Goal: Information Seeking & Learning: Check status

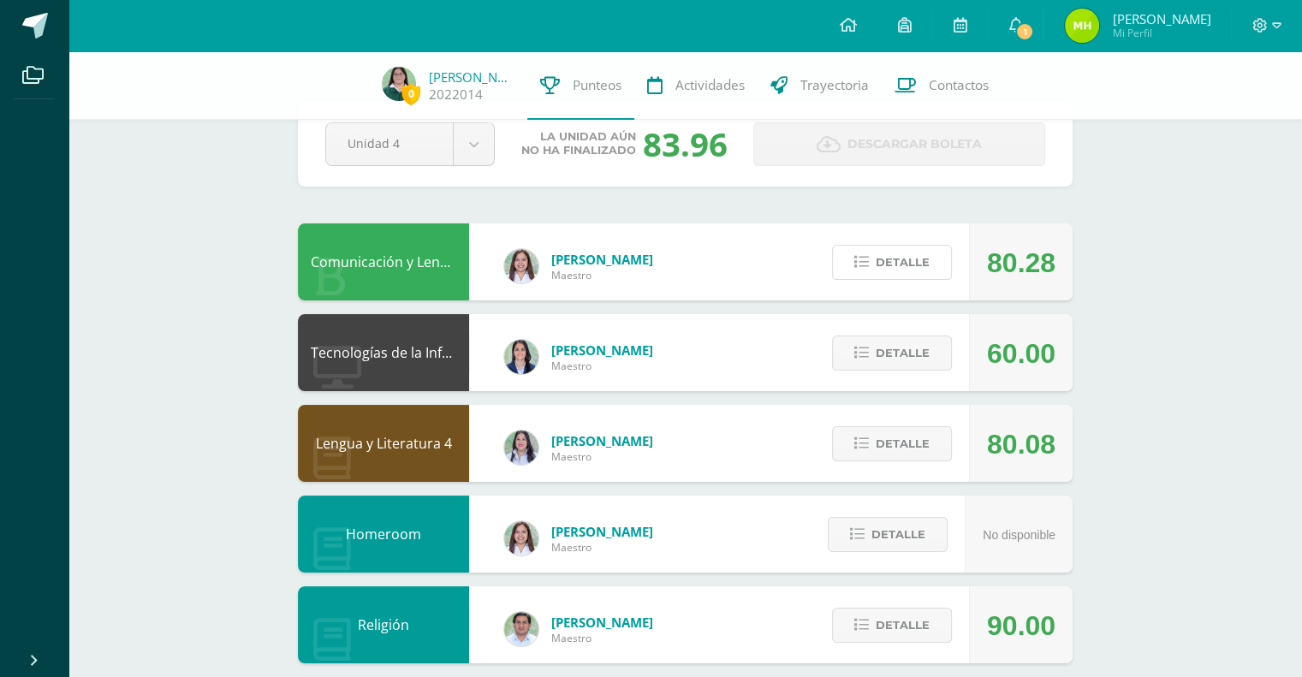
scroll to position [53, 0]
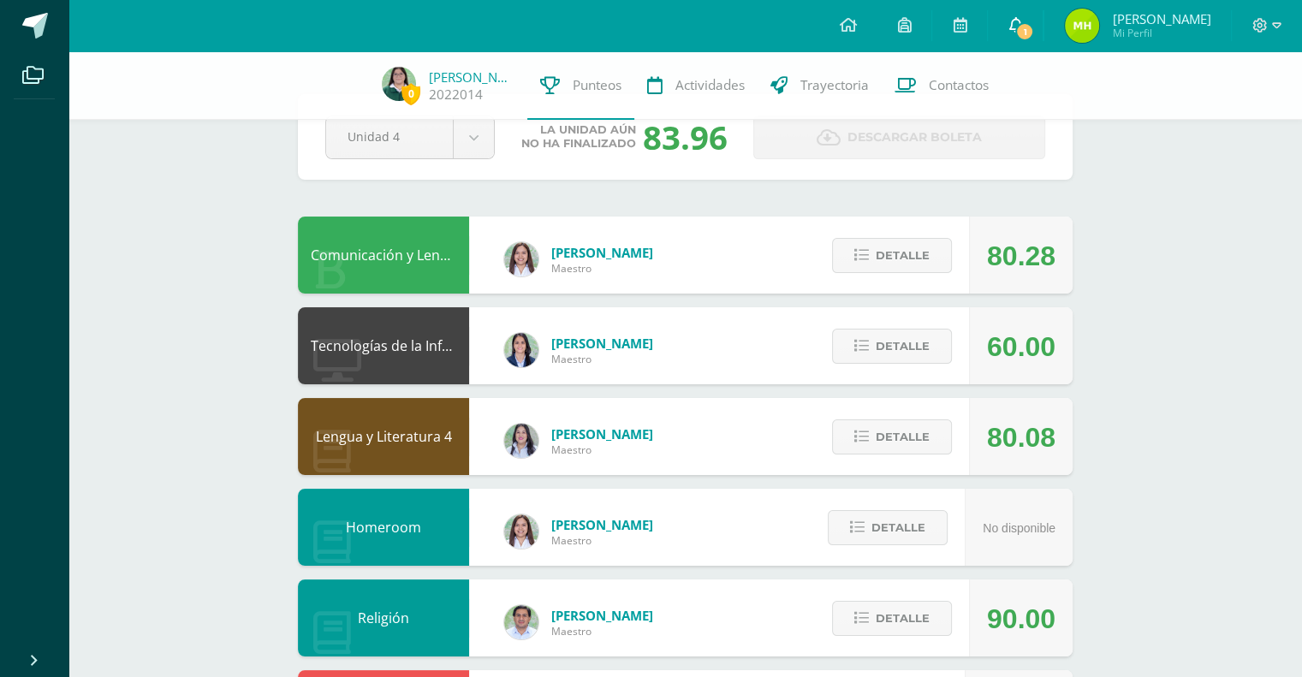
click at [1034, 33] on span "1" at bounding box center [1025, 31] width 19 height 19
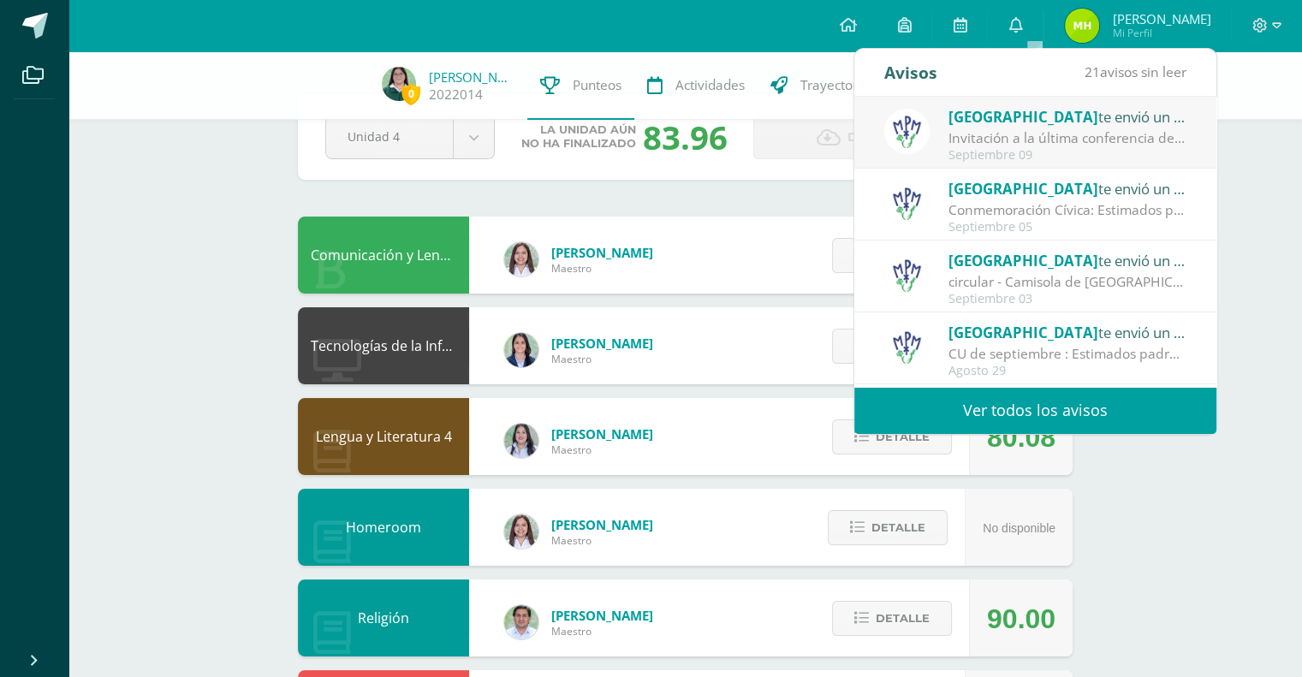
click at [1041, 126] on span "[GEOGRAPHIC_DATA]" at bounding box center [1024, 117] width 150 height 20
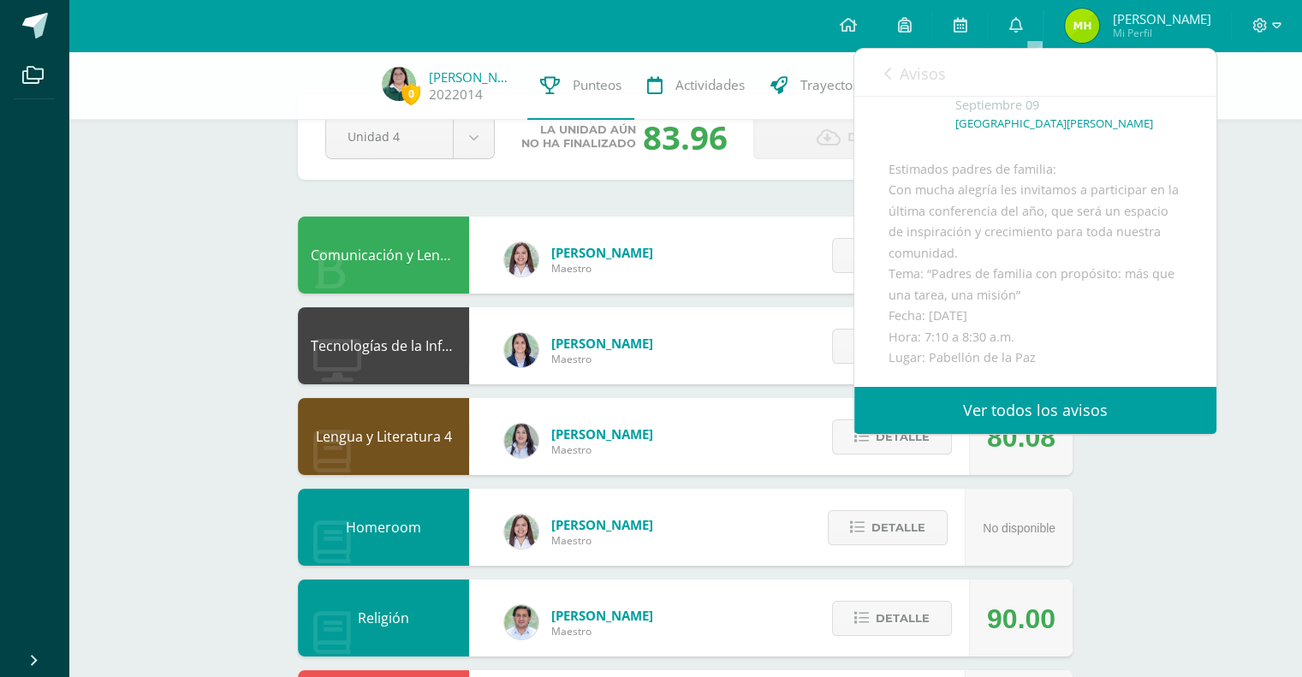
scroll to position [480, 0]
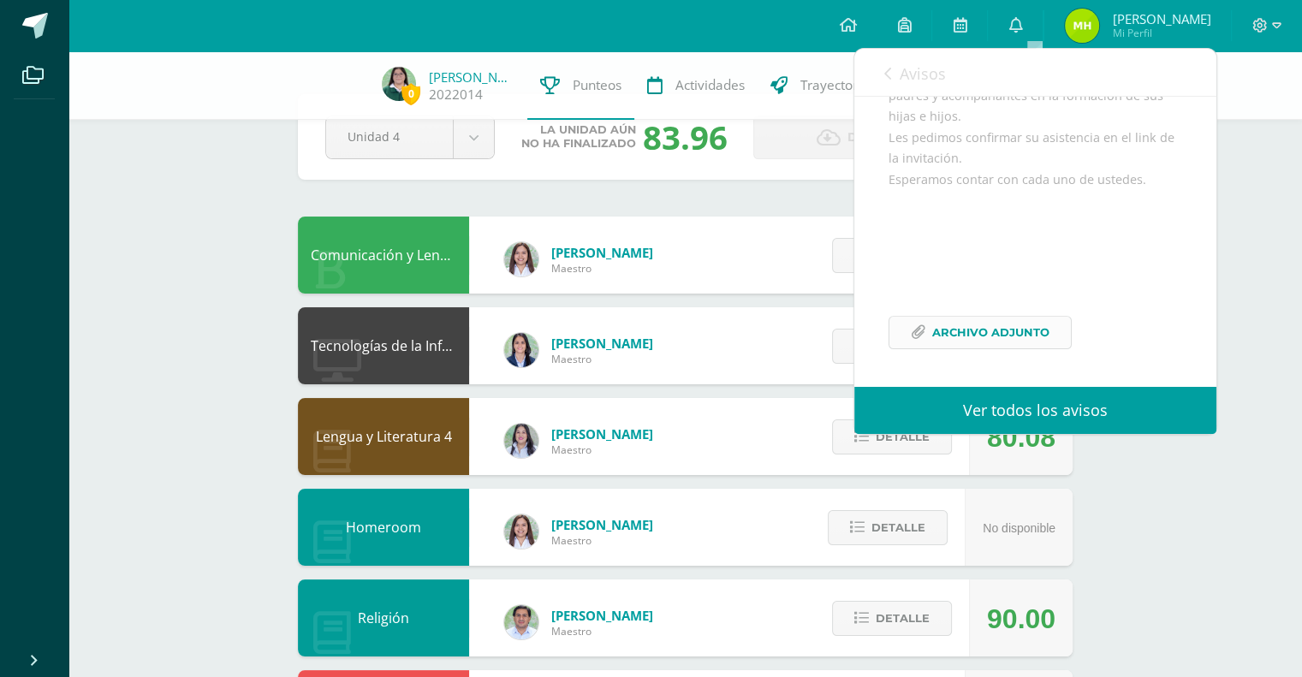
click at [995, 329] on span "Archivo Adjunto" at bounding box center [991, 333] width 117 height 32
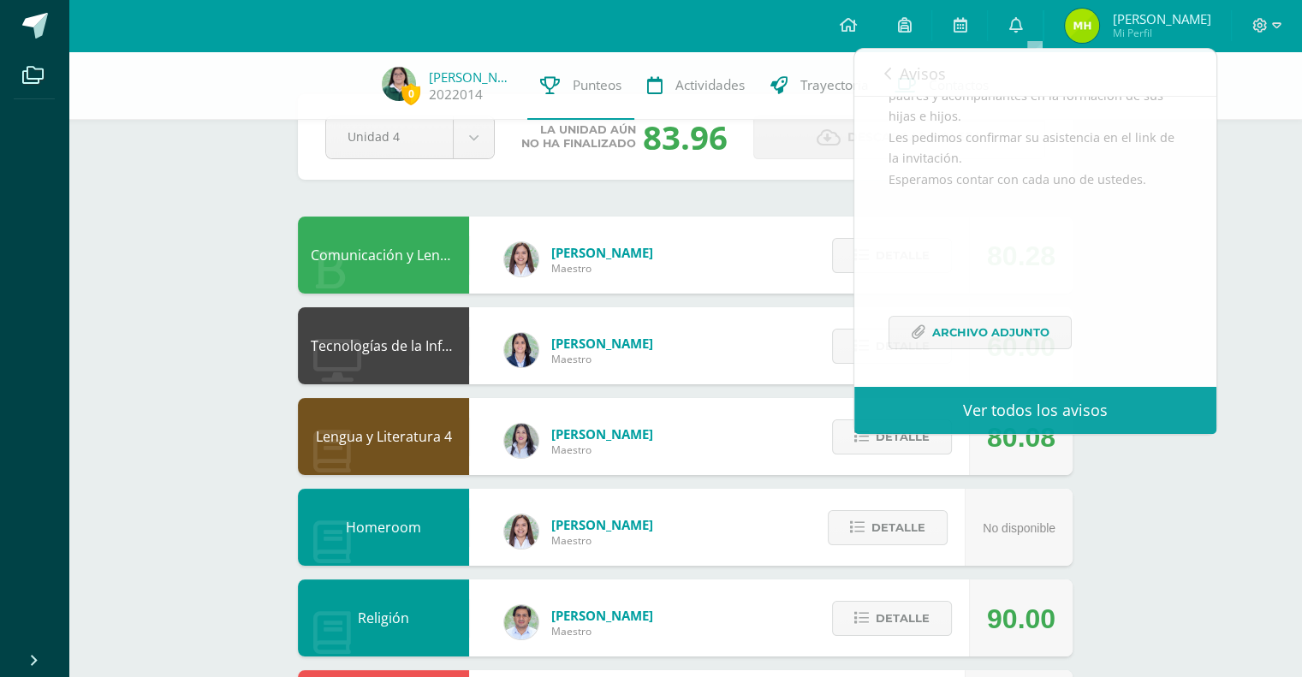
click at [134, 254] on div "0 [PERSON_NAME] 2022014 Punteos Actividades Trayectoria Contactos Pendiente Uni…" at bounding box center [686, 662] width 1234 height 1328
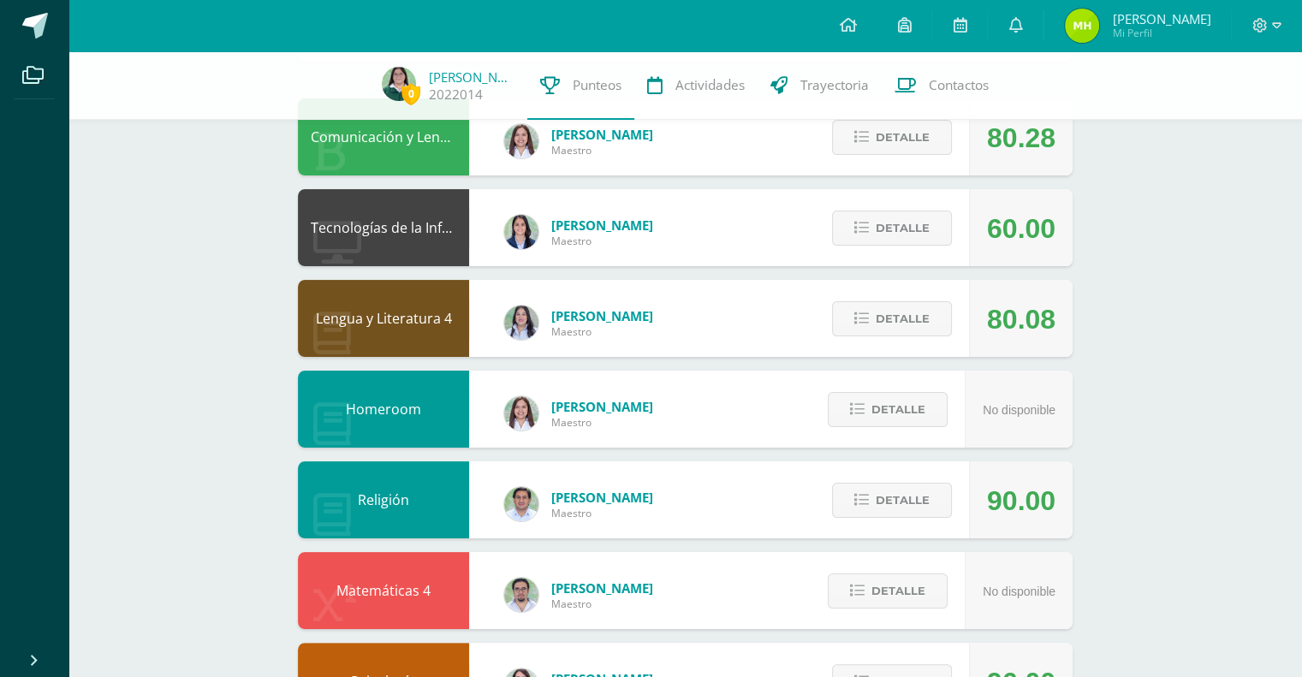
scroll to position [702, 0]
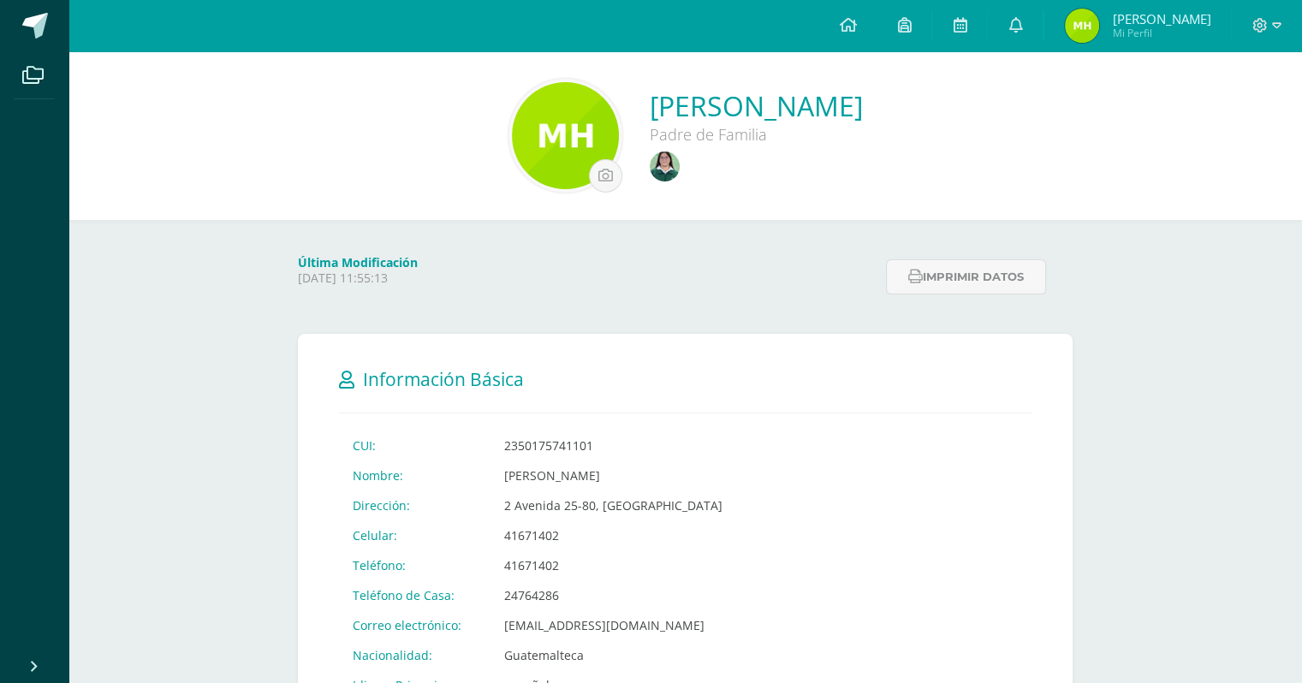
click at [650, 174] on img at bounding box center [665, 167] width 30 height 30
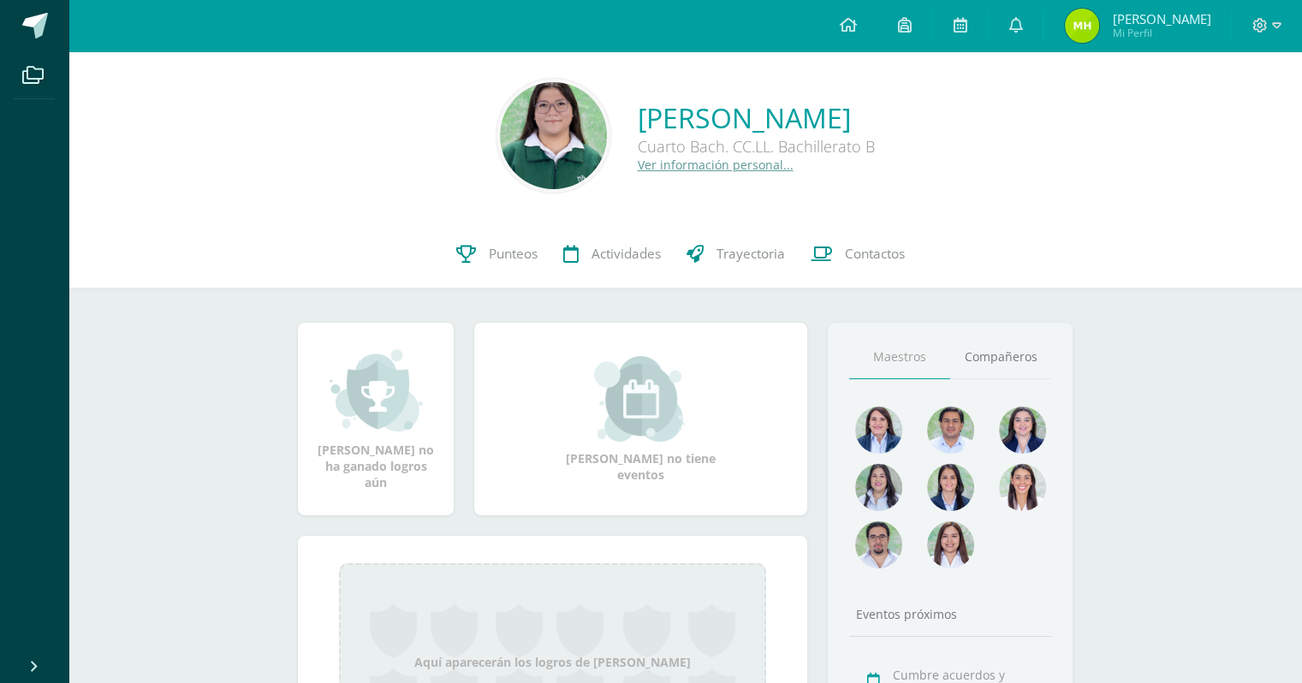
click at [473, 270] on link "Punteos" at bounding box center [497, 254] width 107 height 69
